Goal: Task Accomplishment & Management: Manage account settings

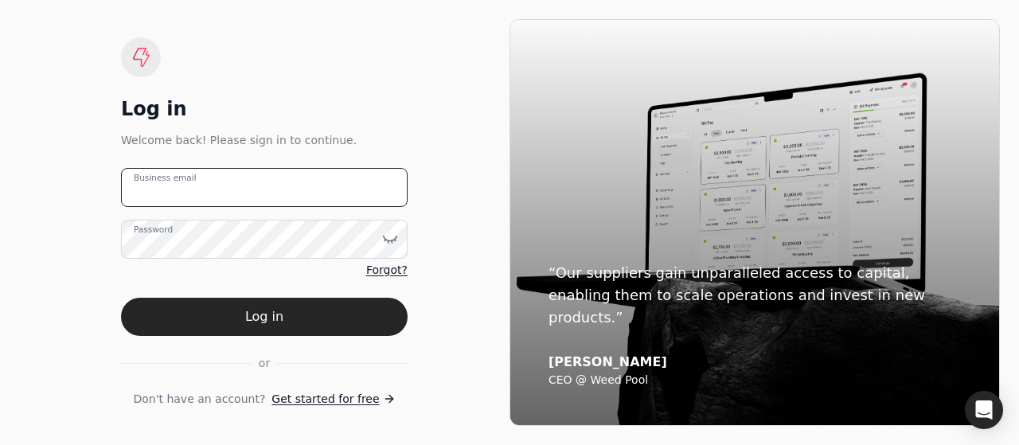
drag, startPoint x: 169, startPoint y: 197, endPoint x: 896, endPoint y: 0, distance: 754.0
click at [169, 197] on email "Business email" at bounding box center [264, 187] width 287 height 39
type email "[EMAIL_ADDRESS][DOMAIN_NAME]"
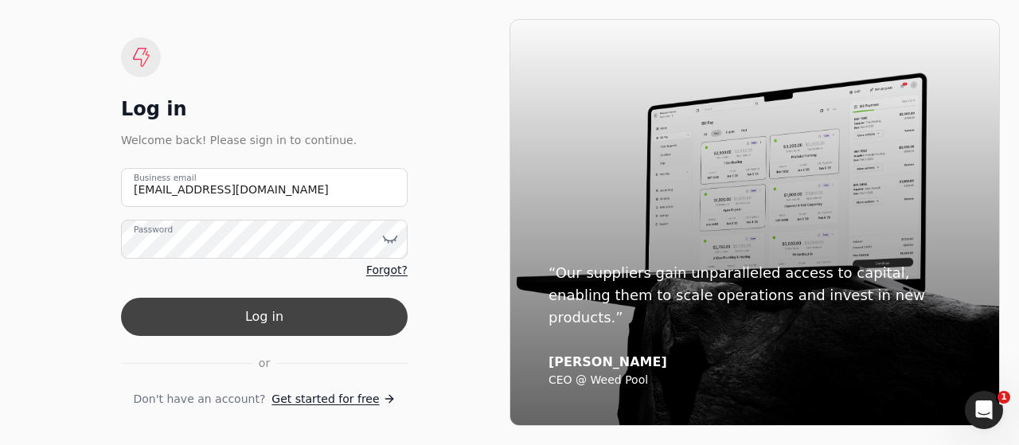
click at [331, 321] on button "Log in" at bounding box center [264, 317] width 287 height 38
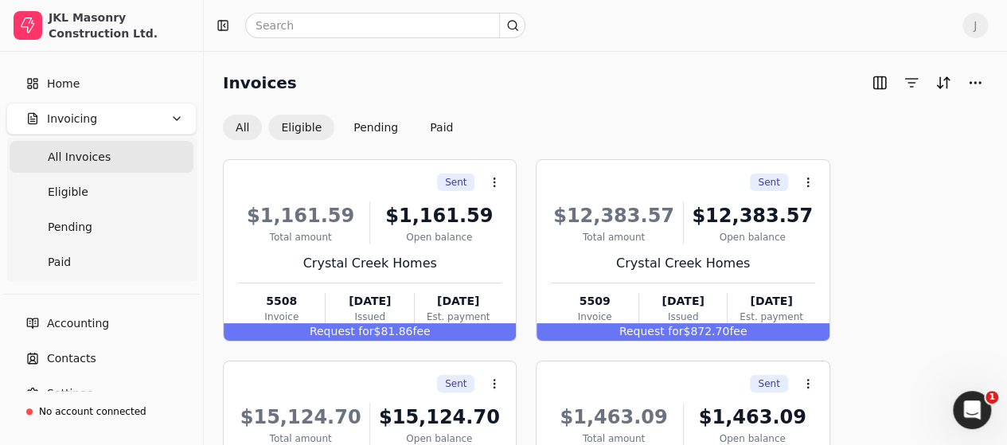
click at [309, 130] on button "Eligible" at bounding box center [301, 127] width 66 height 25
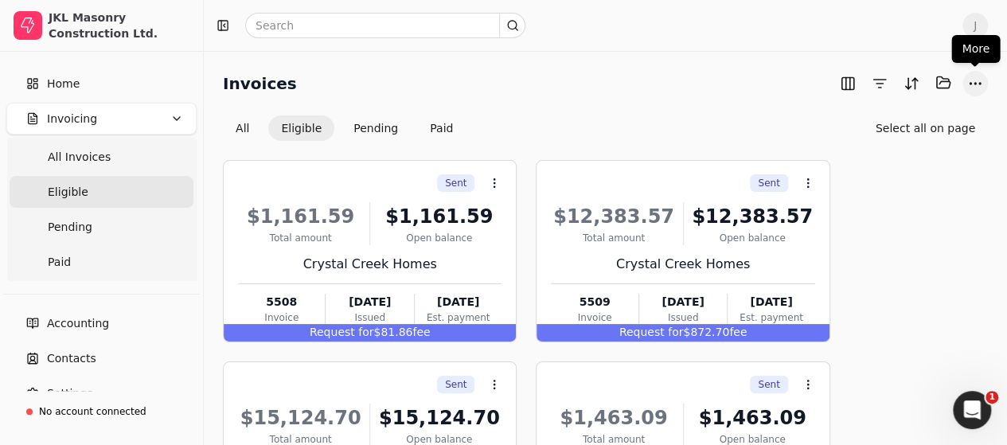
click at [966, 84] on button "More" at bounding box center [975, 83] width 25 height 25
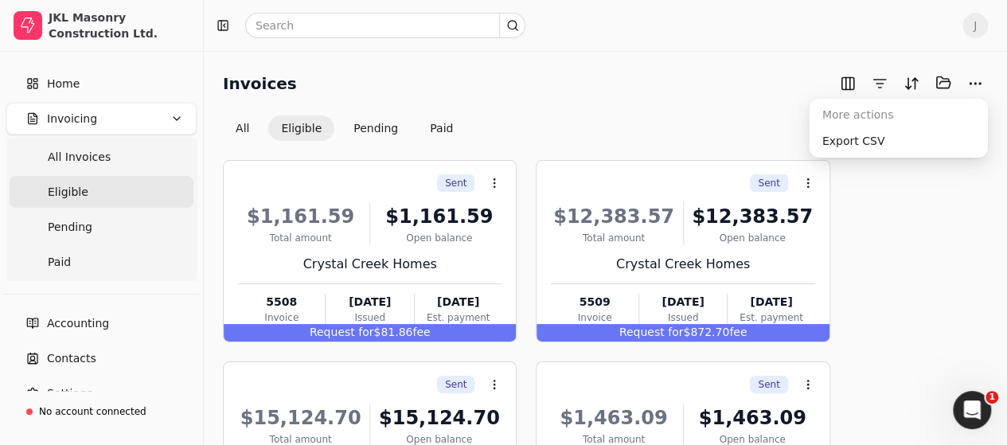
click at [920, 133] on button "Select all on page" at bounding box center [925, 127] width 125 height 25
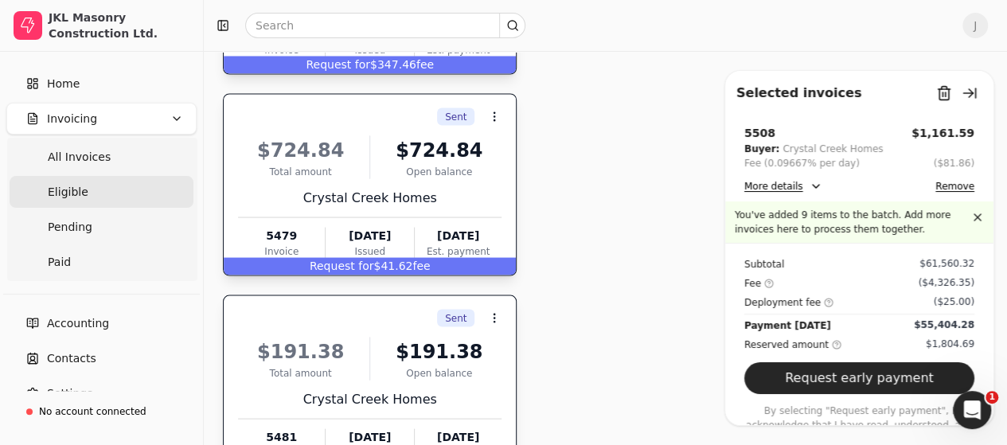
scroll to position [1589, 0]
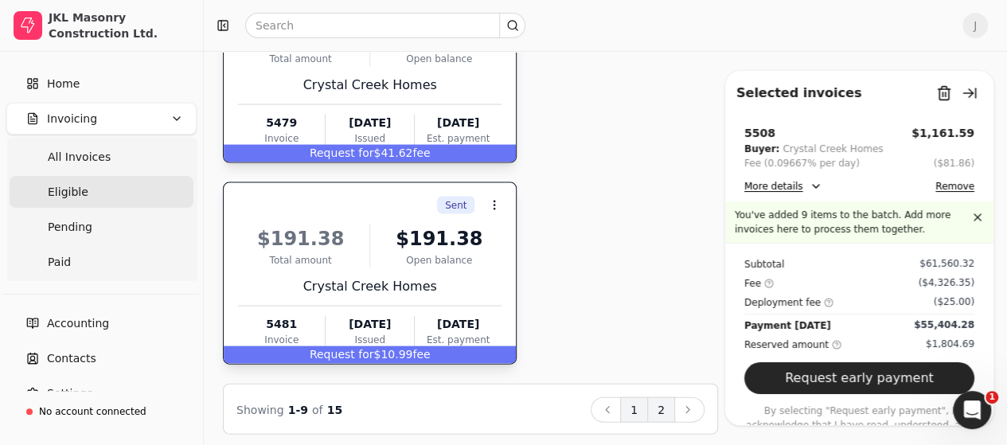
click at [662, 401] on button "2" at bounding box center [661, 409] width 28 height 25
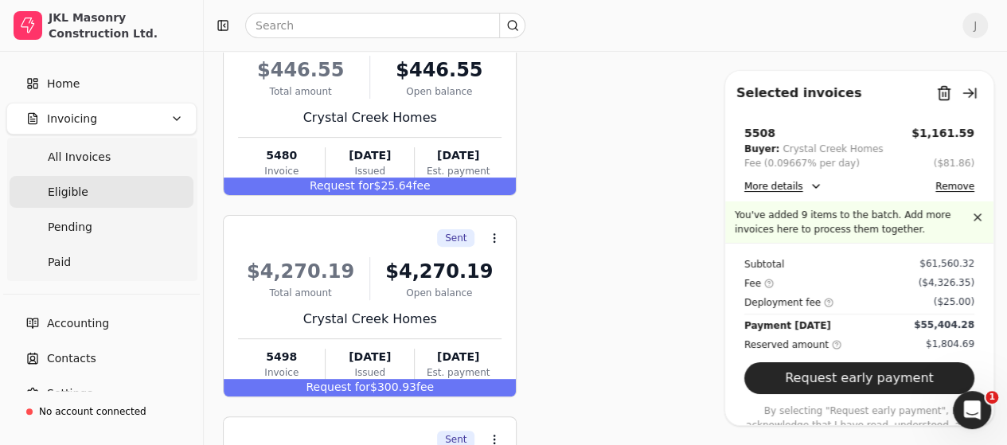
scroll to position [0, 0]
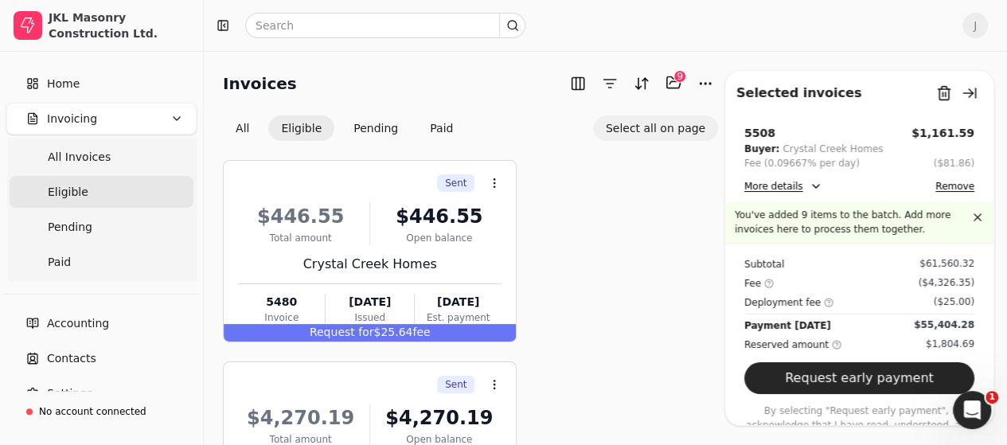
click at [667, 125] on button "Select all on page" at bounding box center [655, 127] width 125 height 25
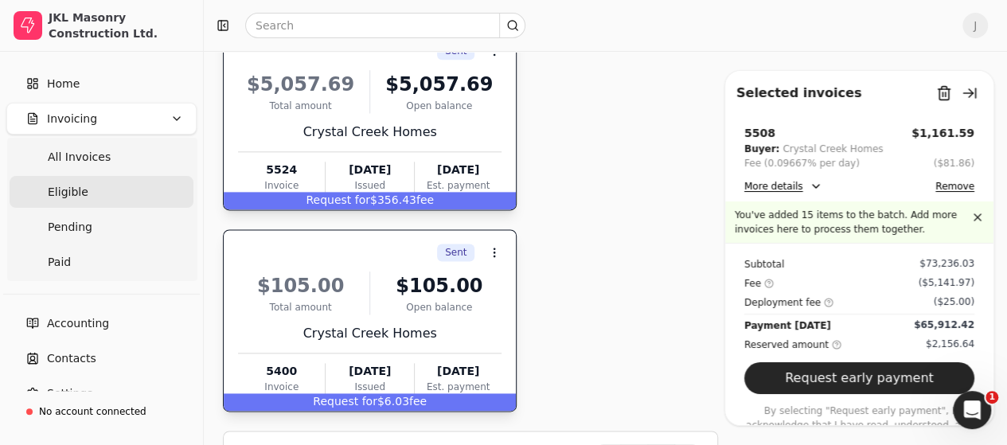
scroll to position [987, 0]
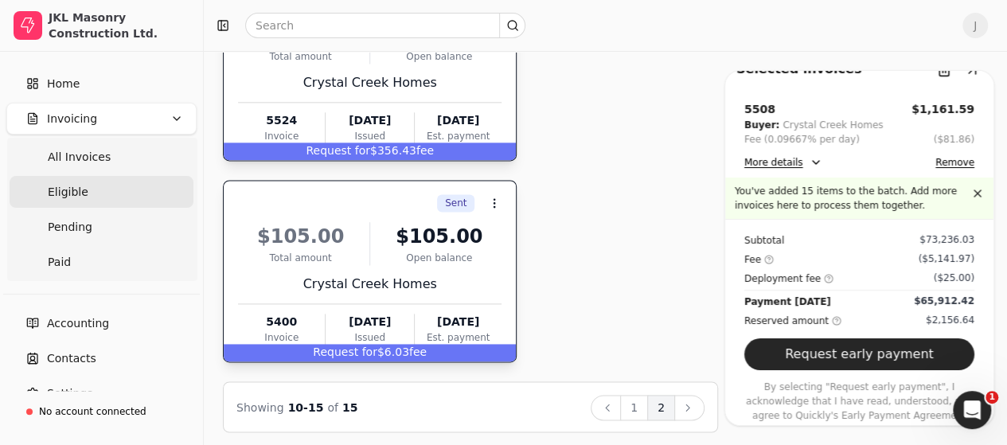
scroll to position [34, 0]
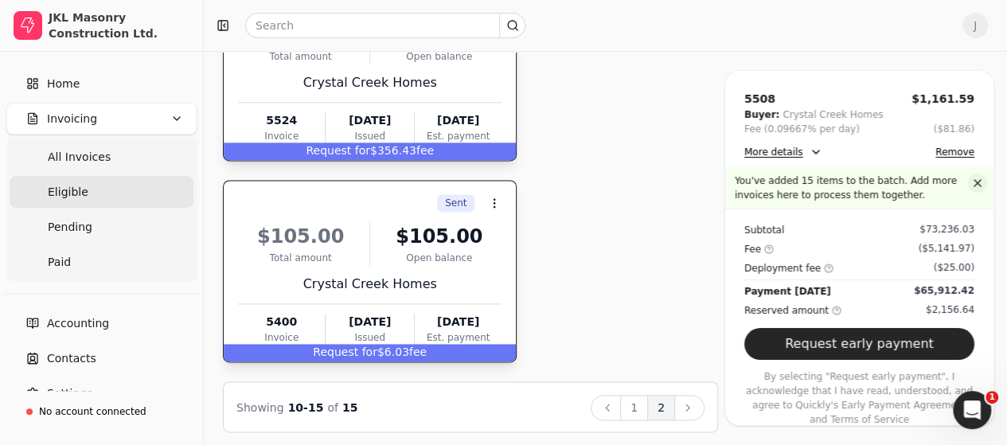
click at [968, 181] on button "button" at bounding box center [977, 183] width 19 height 19
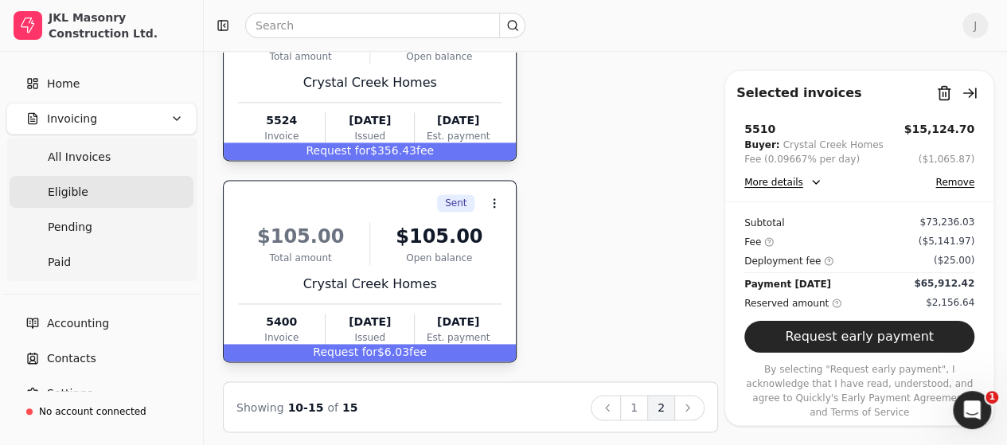
scroll to position [0, 0]
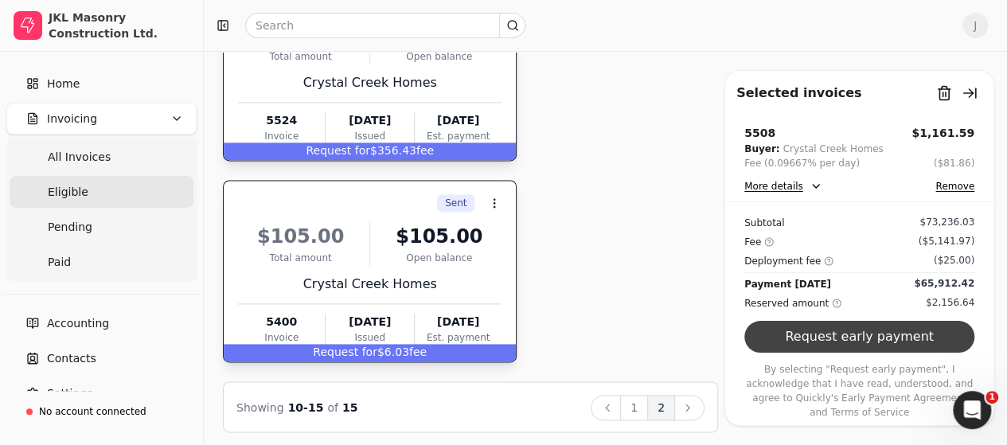
click at [863, 342] on button "Request early payment" at bounding box center [859, 337] width 230 height 32
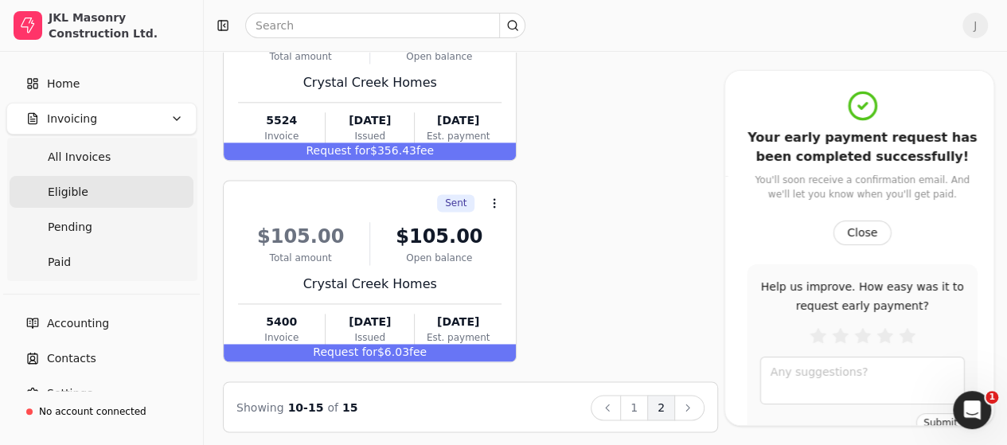
scroll to position [3, 0]
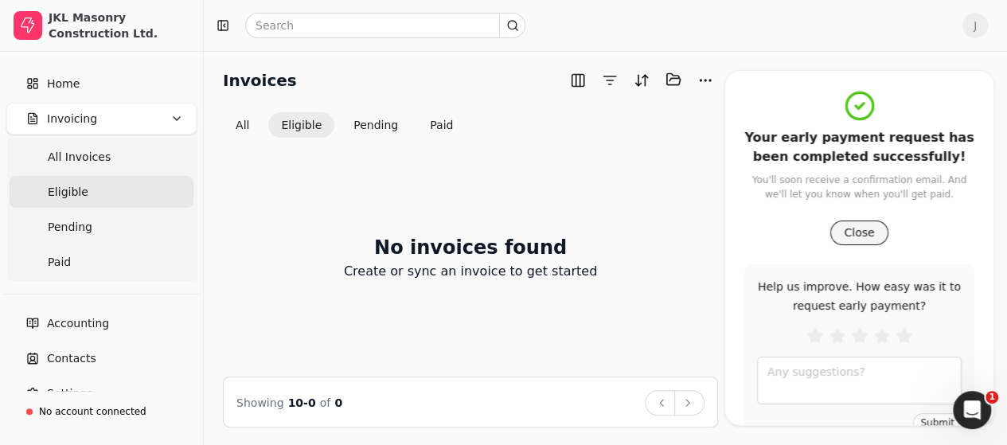
click at [846, 231] on button "Close" at bounding box center [858, 233] width 57 height 25
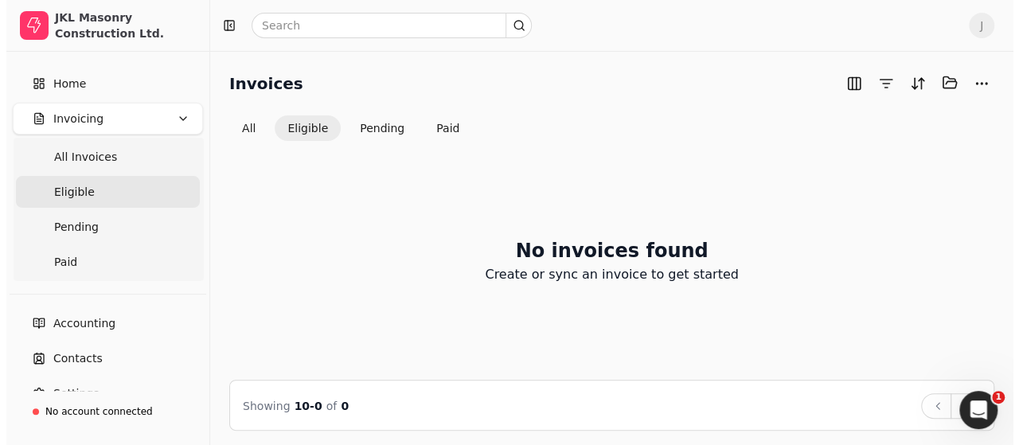
scroll to position [0, 0]
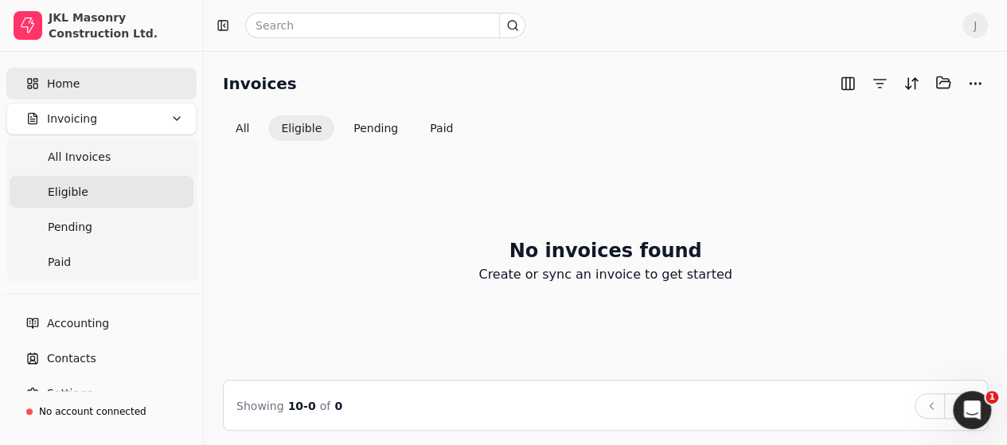
click at [92, 84] on link "Home" at bounding box center [101, 84] width 190 height 32
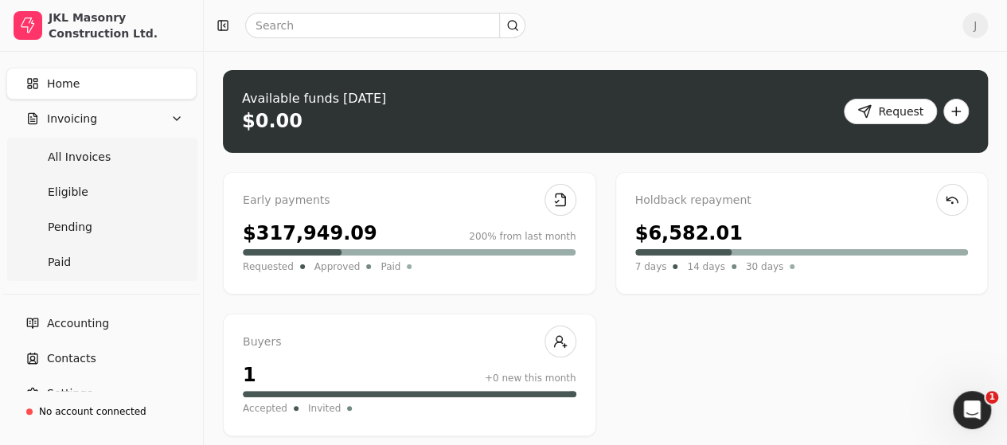
click at [986, 25] on span "J" at bounding box center [975, 25] width 25 height 25
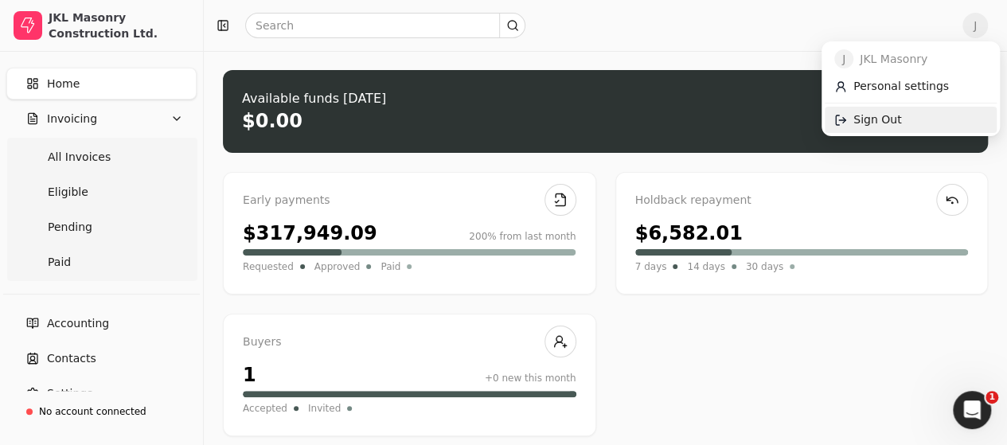
click at [894, 123] on span "Sign Out" at bounding box center [877, 119] width 48 height 17
